Goal: Information Seeking & Learning: Learn about a topic

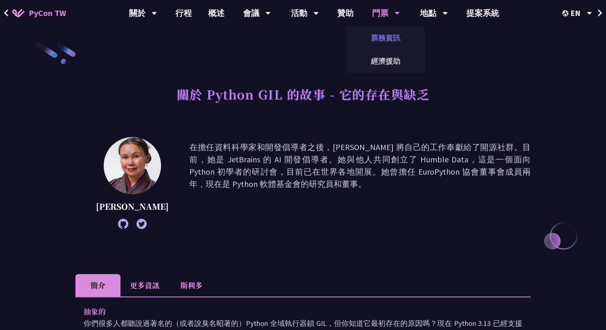
click at [389, 36] on font "票務資訊" at bounding box center [385, 37] width 29 height 9
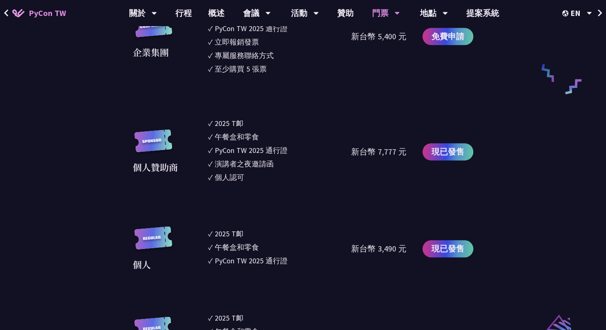
scroll to position [614, 0]
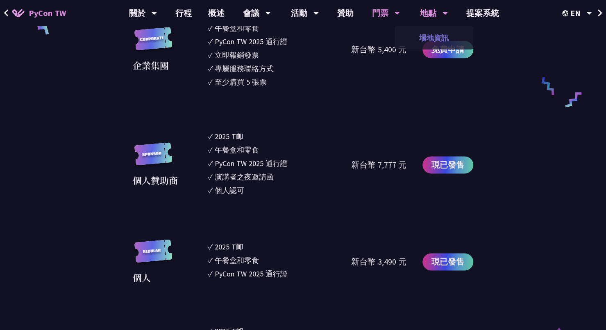
click at [425, 35] on font "場地資訊" at bounding box center [433, 37] width 29 height 9
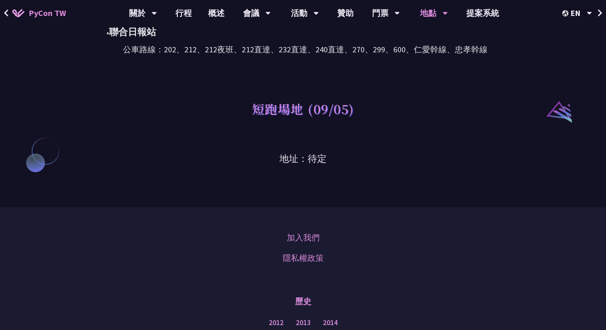
scroll to position [655, 0]
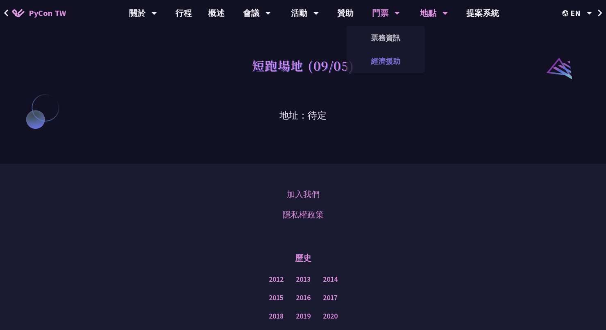
click at [385, 59] on font "經濟援助" at bounding box center [385, 61] width 29 height 9
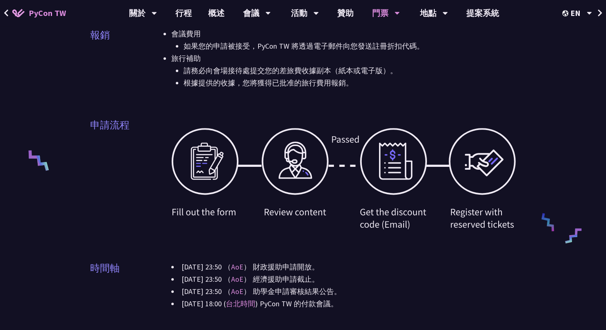
scroll to position [246, 0]
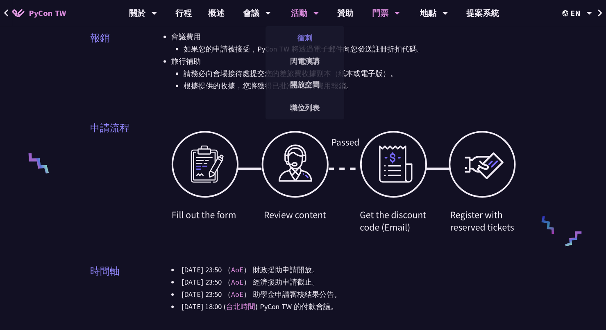
click at [306, 34] on font "衝刺" at bounding box center [304, 37] width 15 height 9
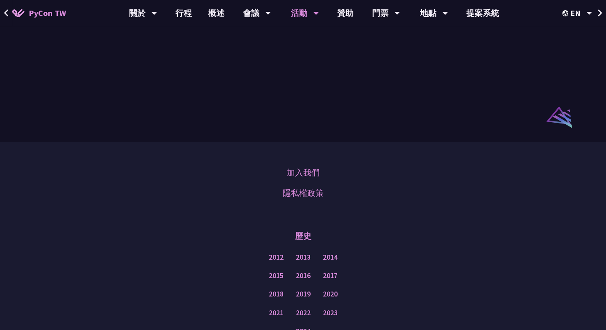
scroll to position [573, 0]
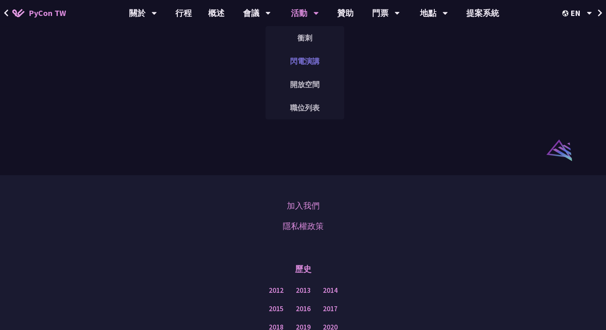
click at [297, 57] on font "閃電演講" at bounding box center [304, 61] width 29 height 9
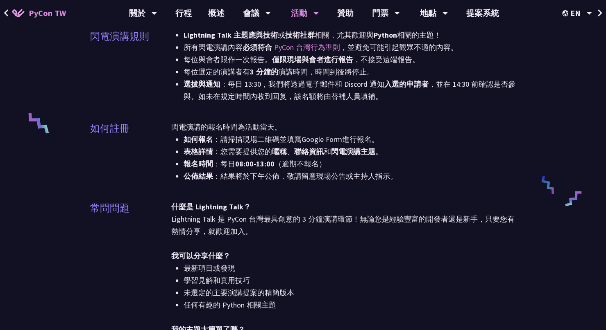
scroll to position [287, 0]
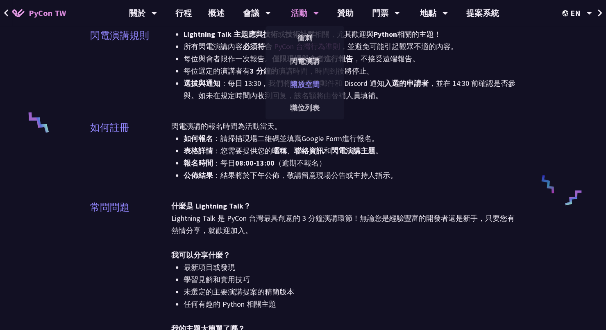
click at [304, 81] on font "開放空間" at bounding box center [304, 84] width 29 height 9
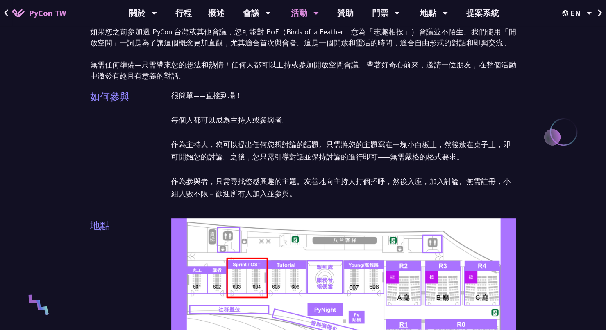
scroll to position [82, 0]
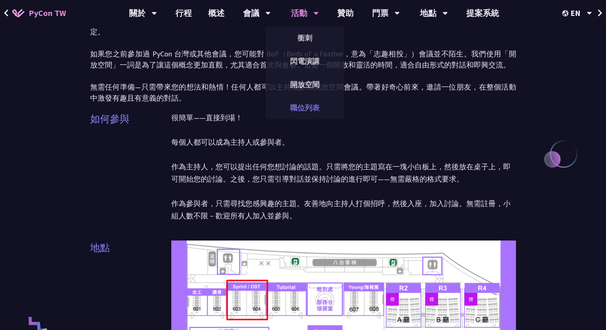
click at [303, 104] on font "職位列表" at bounding box center [304, 107] width 29 height 9
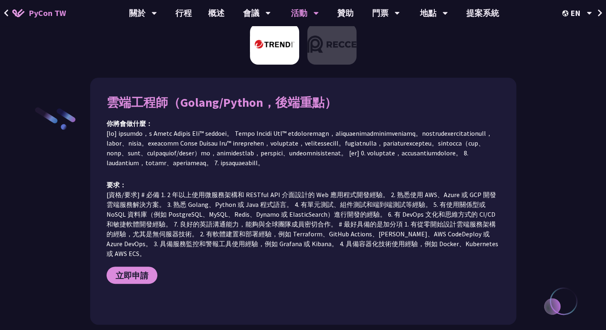
scroll to position [123, 0]
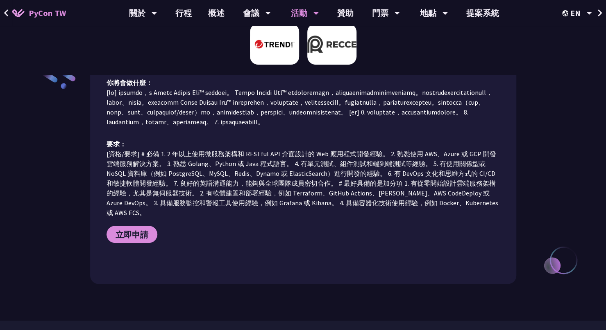
click at [318, 50] on img at bounding box center [331, 44] width 49 height 41
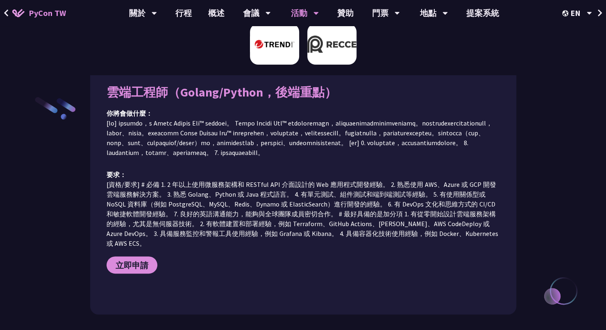
click at [278, 50] on img at bounding box center [274, 44] width 49 height 41
click at [316, 50] on img at bounding box center [331, 44] width 49 height 41
click at [294, 50] on img at bounding box center [274, 44] width 49 height 41
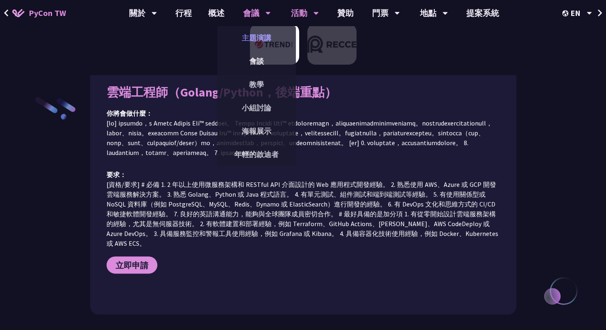
click at [254, 38] on font "主題演講" at bounding box center [256, 37] width 29 height 9
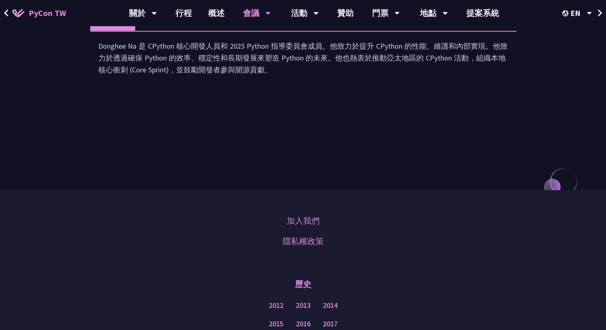
scroll to position [996, 0]
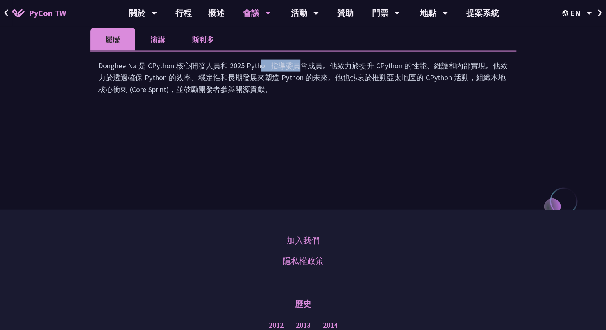
drag, startPoint x: 147, startPoint y: 148, endPoint x: 173, endPoint y: 148, distance: 25.4
click at [173, 94] on font "Donghee Na 是 CPython 核心開發人員和 2025 Python 指導委員會成員。他致力於提升 CPython 的性能、維護和內部實現。他致力…" at bounding box center [302, 77] width 409 height 33
click at [220, 16] on font "概述" at bounding box center [216, 13] width 16 height 10
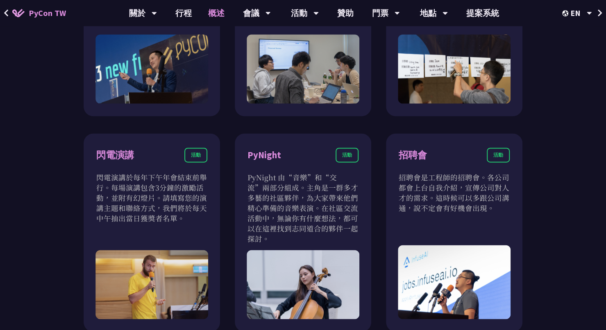
scroll to position [614, 0]
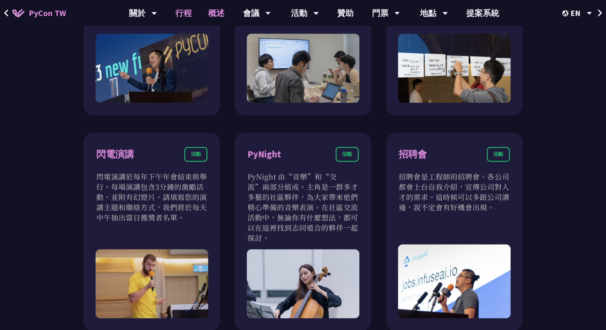
click at [181, 14] on font "行程" at bounding box center [183, 13] width 16 height 10
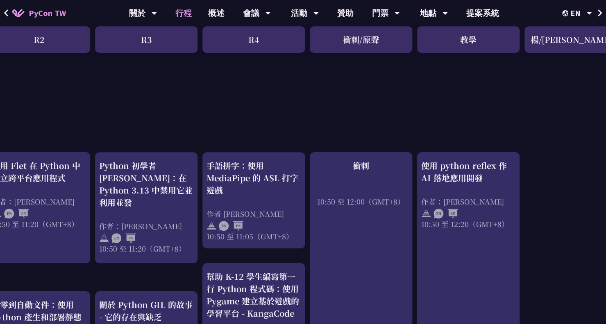
scroll to position [287, 235]
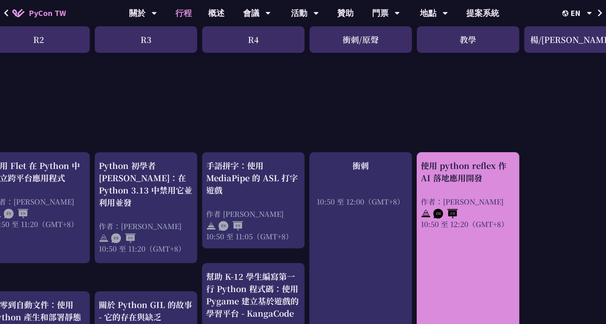
click at [472, 160] on font "使用 python reflex 作 AI 落地應用開發" at bounding box center [464, 172] width 86 height 24
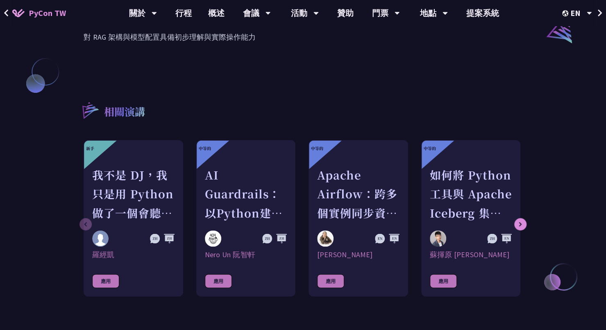
scroll to position [696, 0]
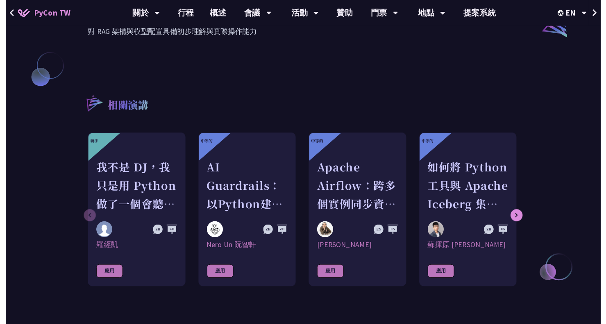
scroll to position [287, 0]
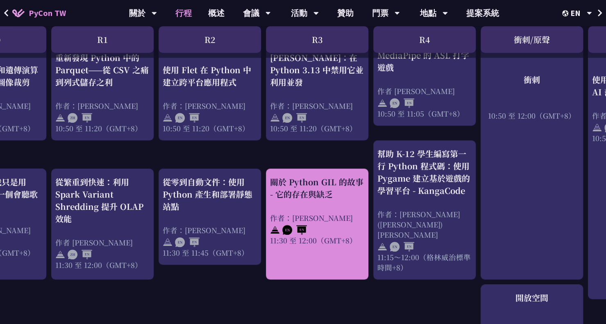
click at [330, 189] on div "關於 Python GIL 的故事 - 它的存在與缺乏 作者：[PERSON_NAME] Ho 11:30 至 12:00（GMT+8）" at bounding box center [317, 211] width 94 height 70
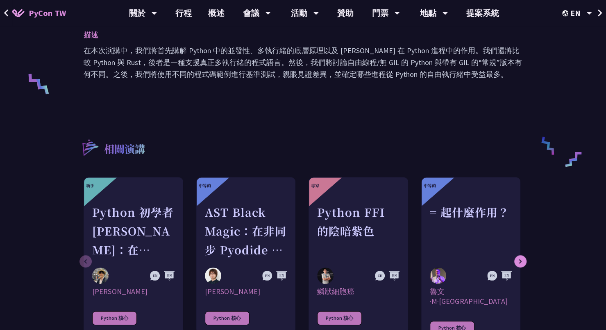
scroll to position [328, 0]
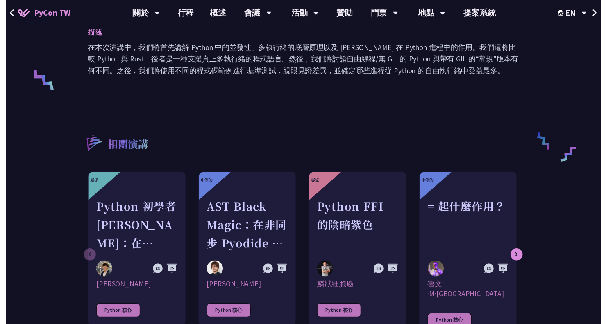
scroll to position [409, 0]
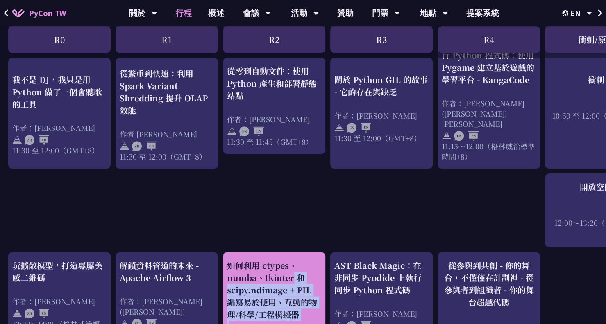
drag, startPoint x: 297, startPoint y: 323, endPoint x: 278, endPoint y: 320, distance: 19.5
click at [278, 321] on div "Python 初學者 [PERSON_NAME]：在 Python 3.13 中禁用它並利用並發 作者：[PERSON_NAME] 10:50 至 11:20…" at bounding box center [435, 308] width 870 height 1324
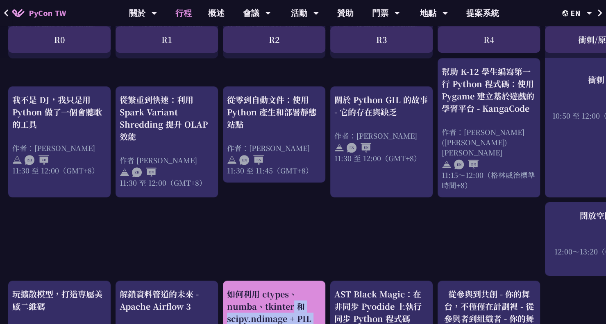
scroll to position [441, 0]
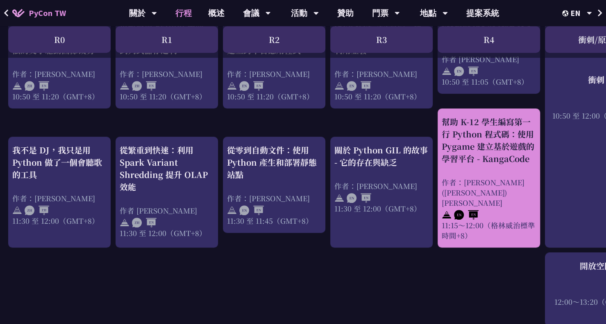
click at [462, 147] on font "幫助 K-12 學生編寫第一行 Python 程式碼：使用 Pygame 建立基於遊戲的學習平台 - KangaCode" at bounding box center [487, 140] width 93 height 49
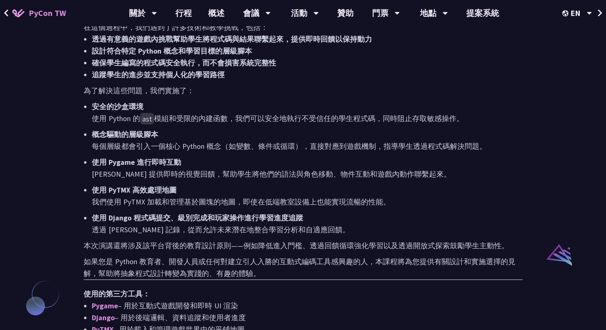
scroll to position [450, 0]
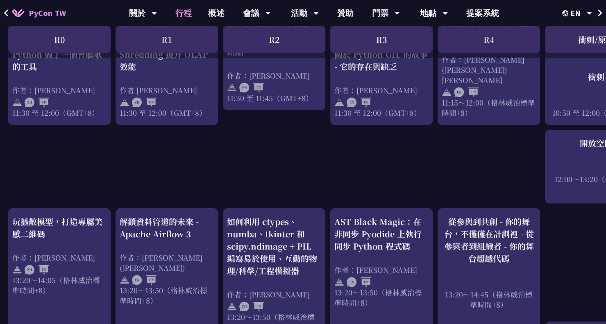
scroll to position [564, 0]
